Goal: Book appointment/travel/reservation

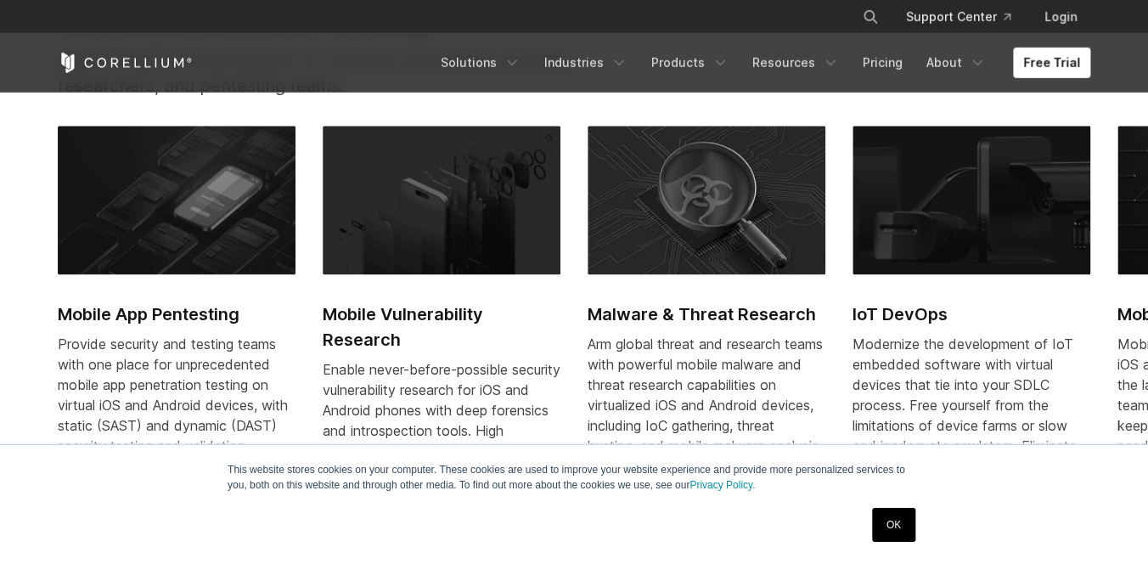
scroll to position [726, 0]
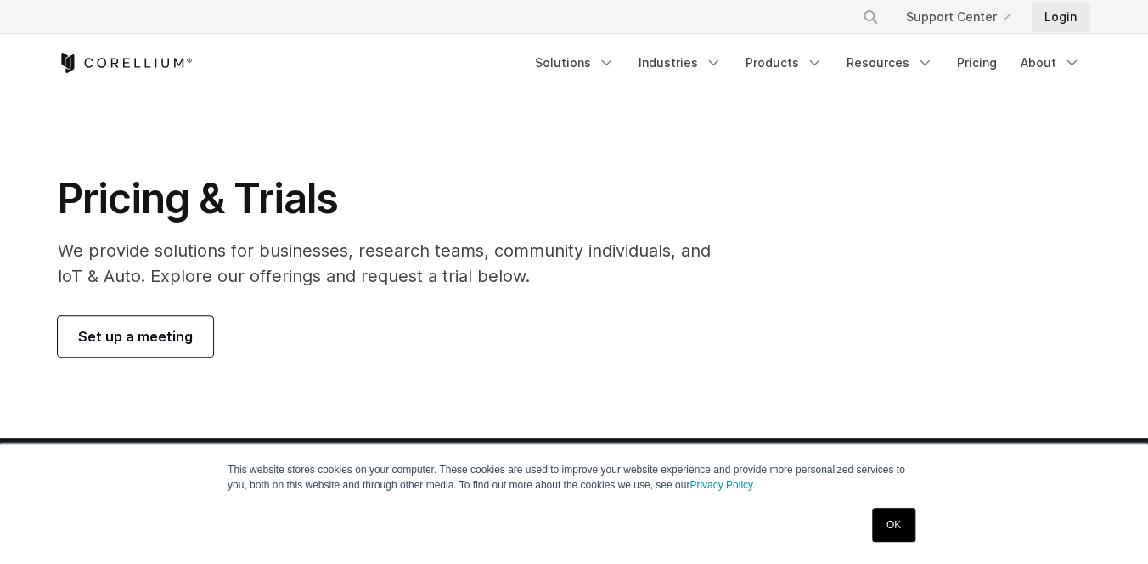
click at [1052, 14] on link "Login" at bounding box center [1060, 17] width 59 height 31
click at [151, 343] on span "Set up a meeting" at bounding box center [135, 336] width 115 height 20
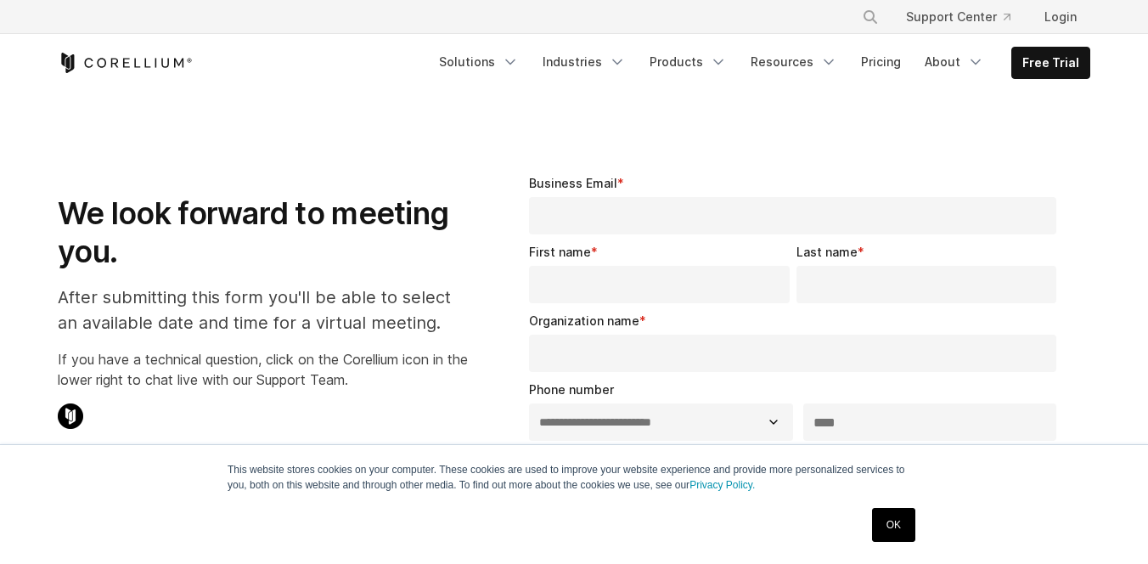
select select "**"
click at [894, 520] on link "OK" at bounding box center [893, 525] width 43 height 34
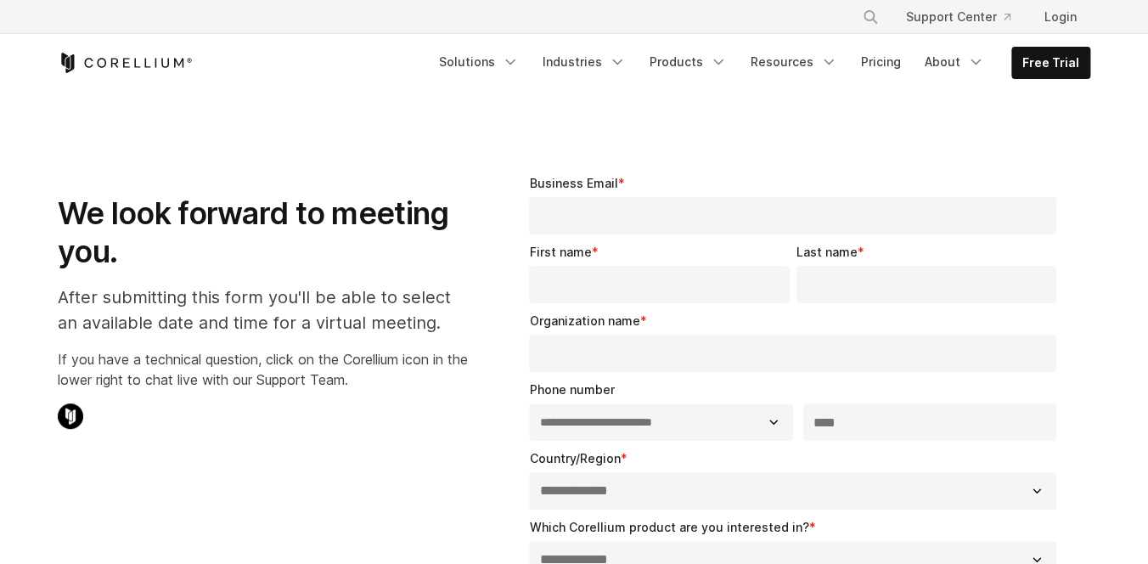
click at [576, 221] on input "Business Email *" at bounding box center [792, 215] width 527 height 37
